Goal: Obtain resource: Download file/media

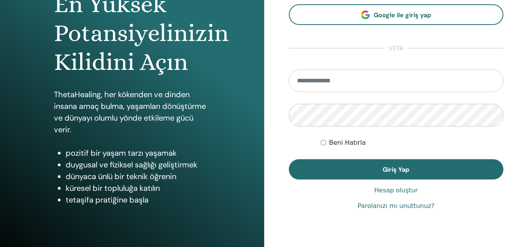
scroll to position [128, 0]
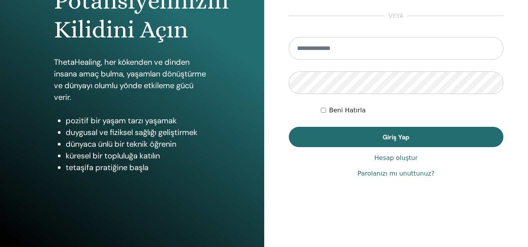
type input "**********"
click at [324, 125] on form "**********" at bounding box center [396, 92] width 215 height 110
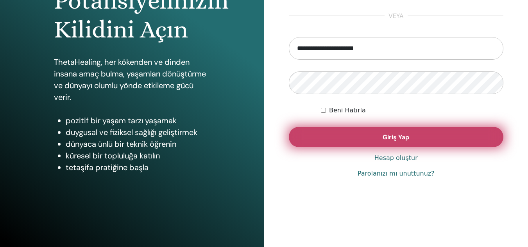
click at [324, 130] on button "Giriş Yap" at bounding box center [396, 137] width 215 height 20
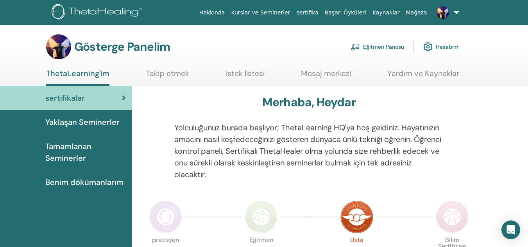
click at [377, 48] on font "Eğitmen Panosu" at bounding box center [383, 47] width 41 height 7
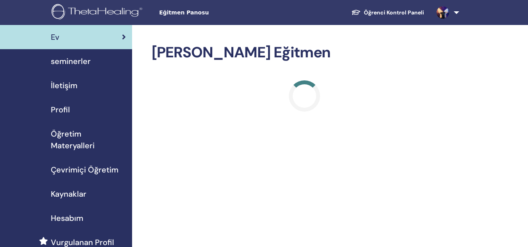
click at [71, 58] on span "seminerler" at bounding box center [71, 61] width 40 height 12
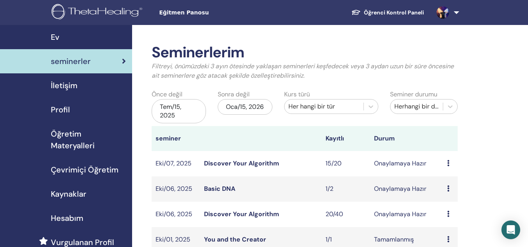
click at [368, 11] on link "Öğrenci Kontrol Paneli" at bounding box center [387, 12] width 85 height 14
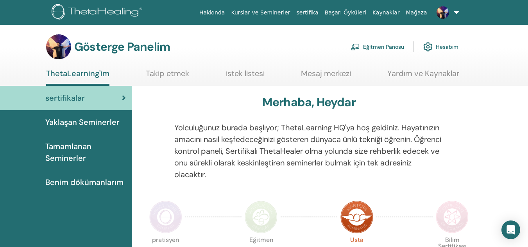
click at [391, 45] on font "Eğitmen Panosu" at bounding box center [383, 47] width 41 height 7
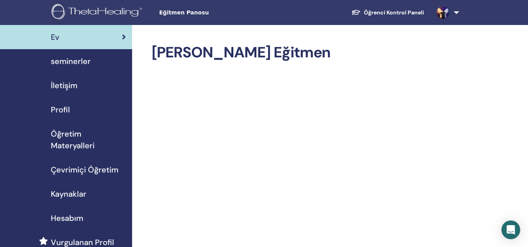
click at [395, 14] on link "Öğrenci Kontrol Paneli" at bounding box center [387, 12] width 85 height 14
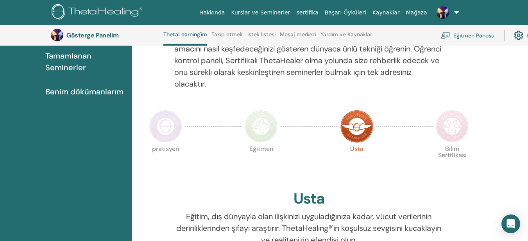
scroll to position [109, 0]
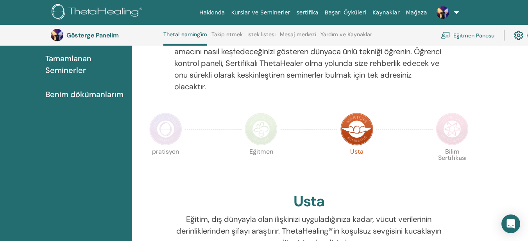
click at [115, 90] on font "Benim dökümanlarım" at bounding box center [84, 94] width 78 height 10
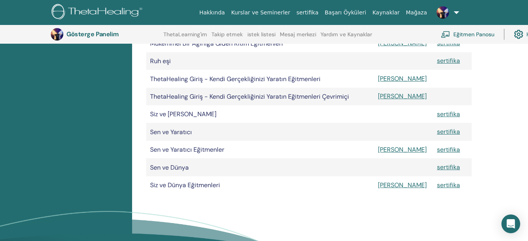
scroll to position [407, 0]
click at [390, 186] on font "Manuel" at bounding box center [402, 185] width 49 height 8
